Goal: Check status

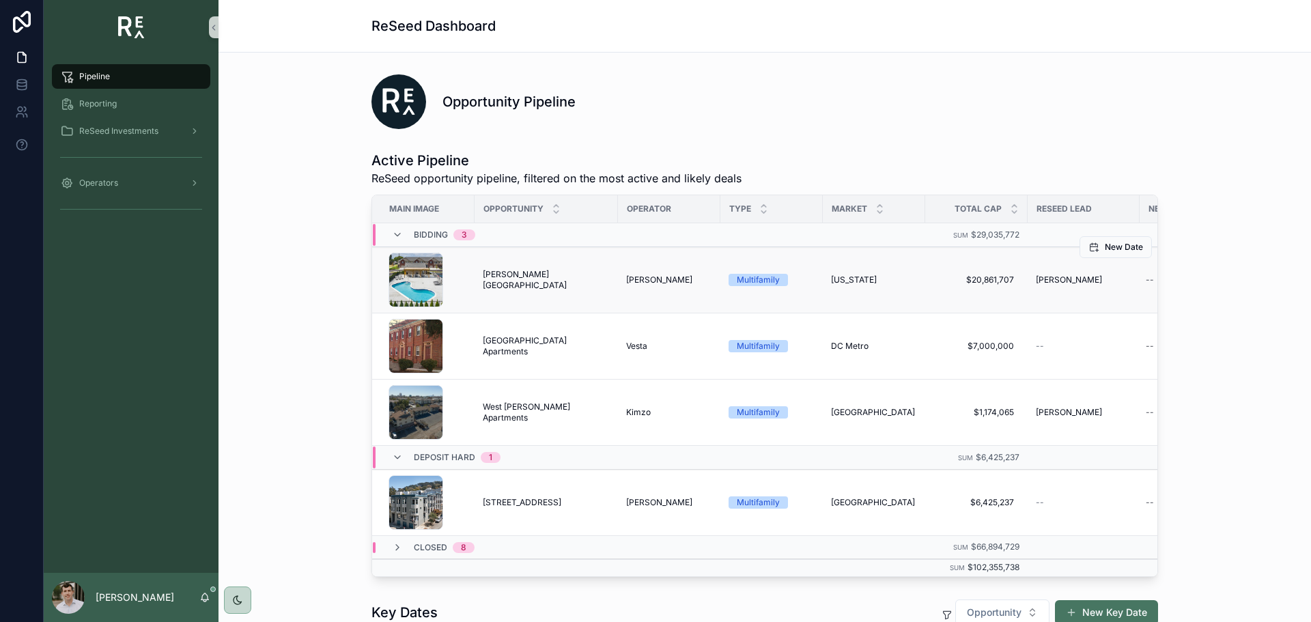
click at [515, 279] on span "[PERSON_NAME][GEOGRAPHIC_DATA]" at bounding box center [546, 280] width 127 height 22
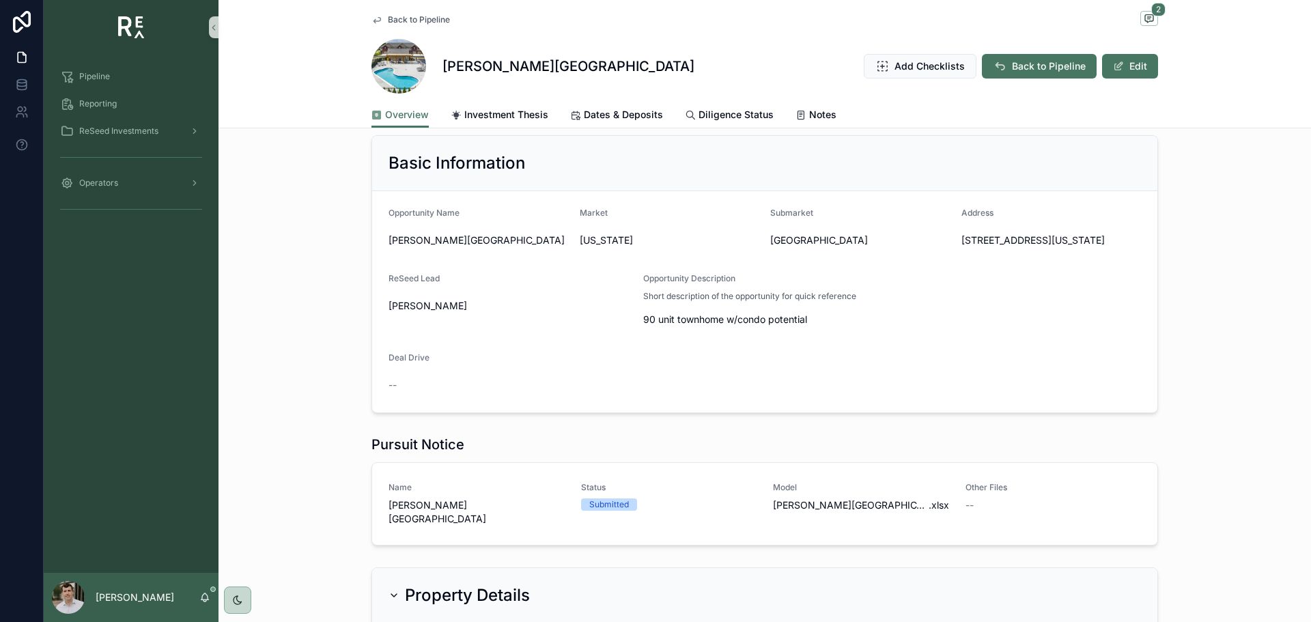
scroll to position [546, 0]
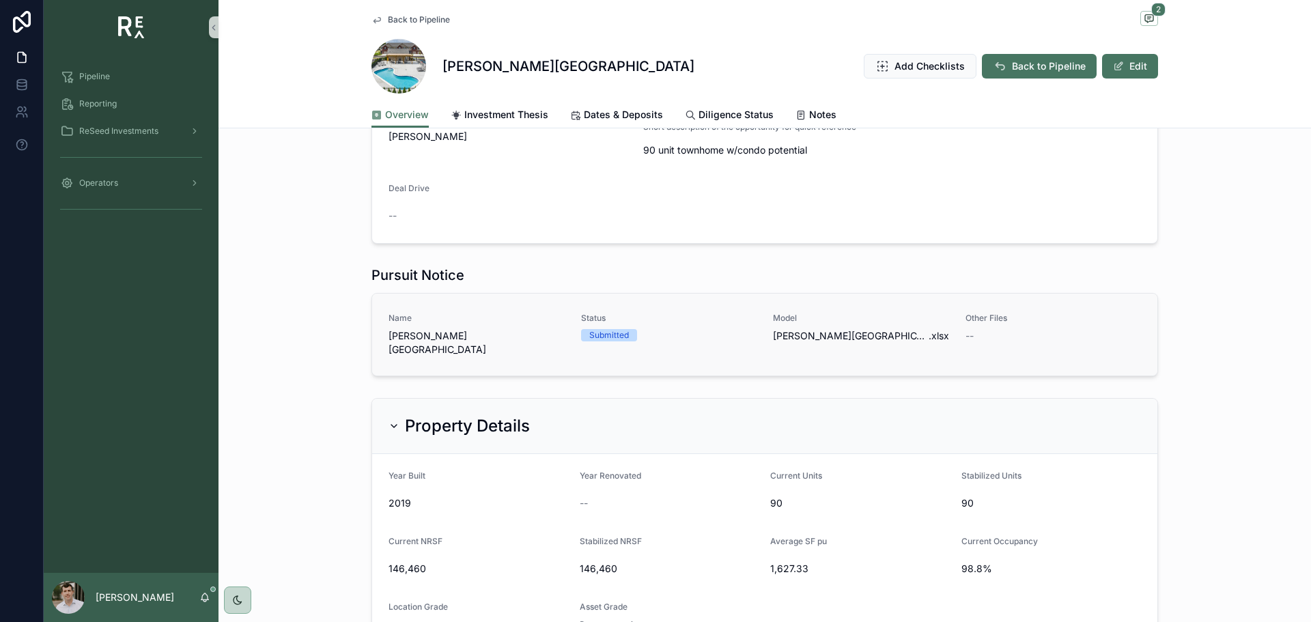
click at [494, 356] on span "[PERSON_NAME][GEOGRAPHIC_DATA]" at bounding box center [477, 342] width 176 height 27
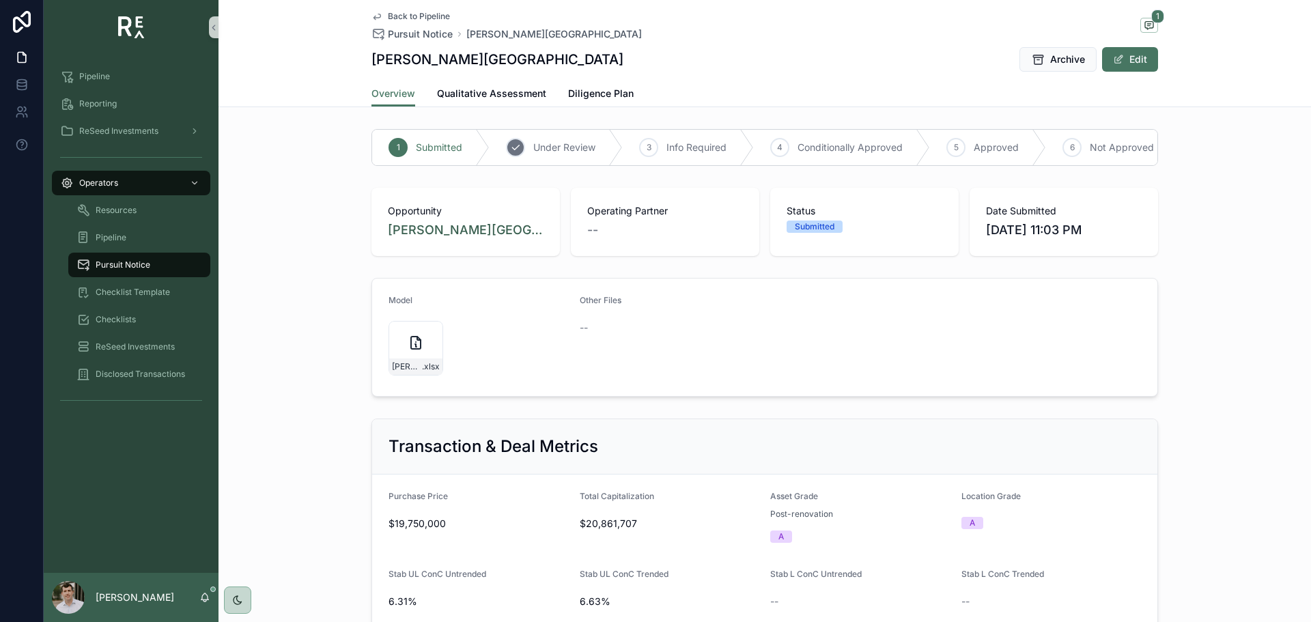
click at [559, 145] on span "Under Review" at bounding box center [564, 148] width 62 height 14
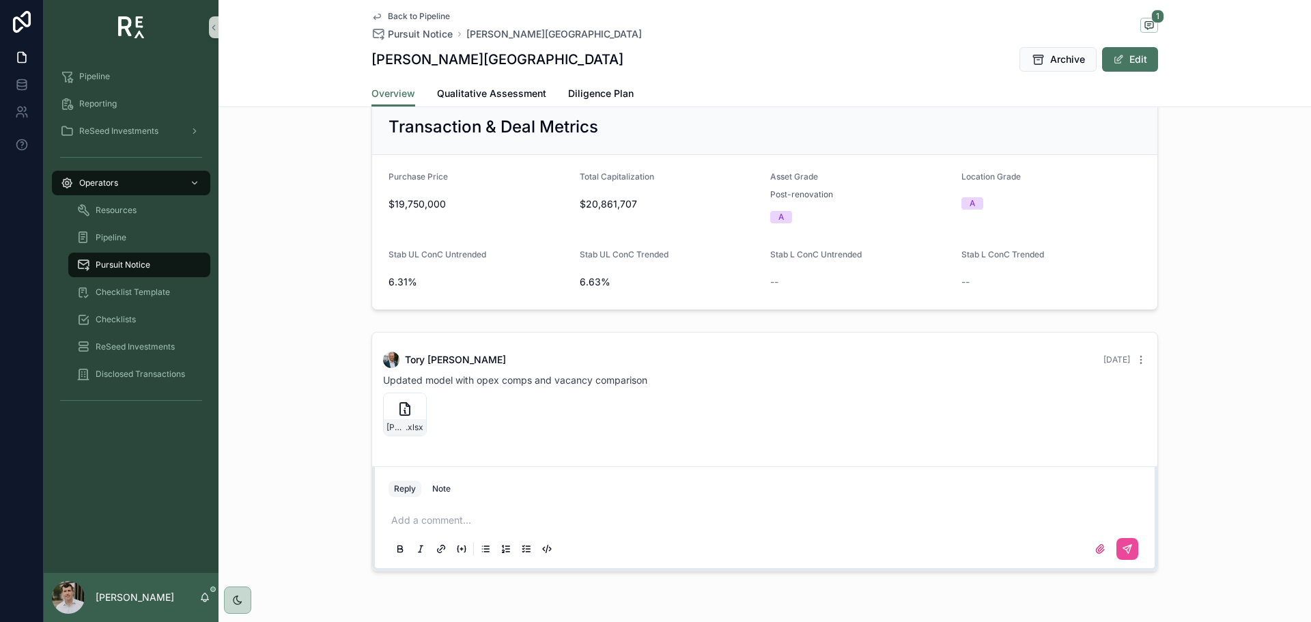
scroll to position [372, 0]
